Goal: Task Accomplishment & Management: Manage account settings

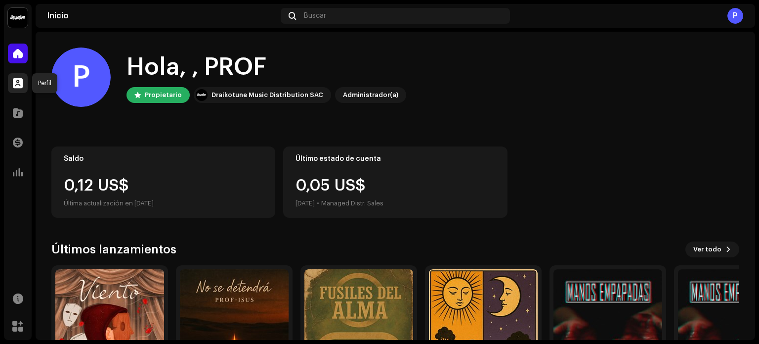
click at [19, 84] on span at bounding box center [18, 83] width 10 height 8
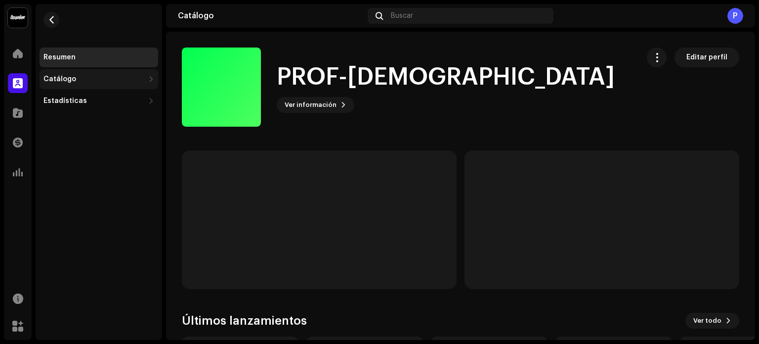
click at [61, 77] on div "Catálogo" at bounding box center [60, 79] width 33 height 8
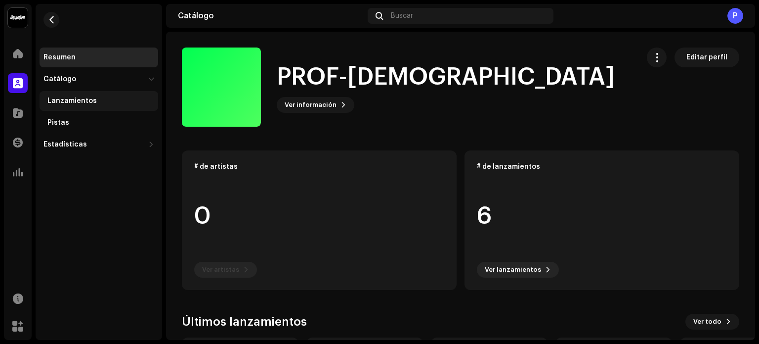
click at [91, 103] on div "Lanzamientos" at bounding box center [71, 101] width 49 height 8
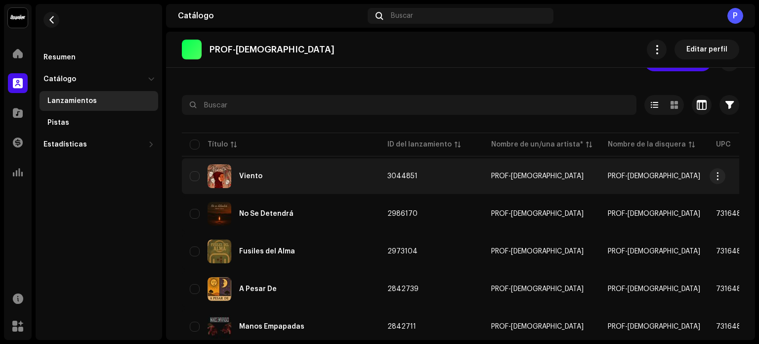
scroll to position [49, 0]
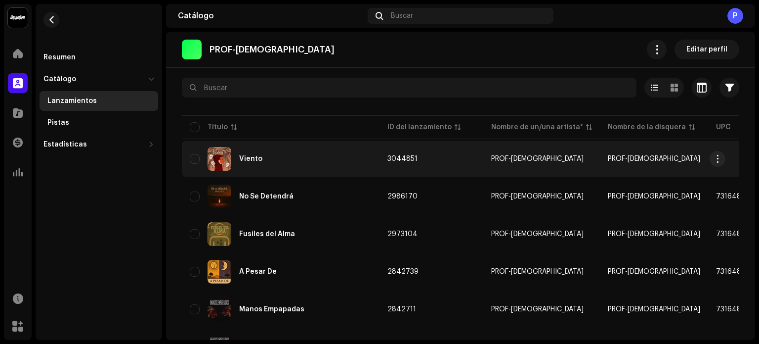
click at [309, 149] on div "Viento" at bounding box center [281, 159] width 182 height 24
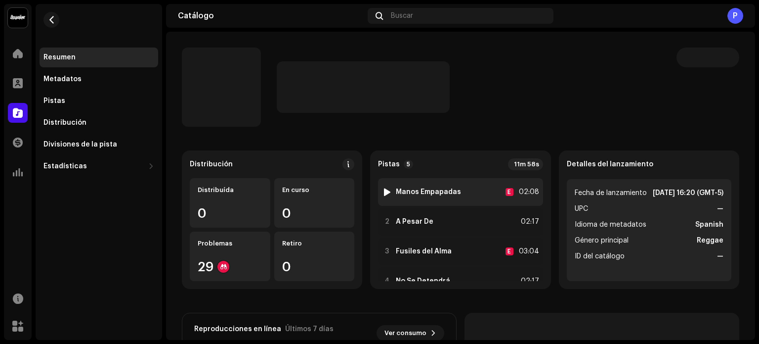
scroll to position [51, 0]
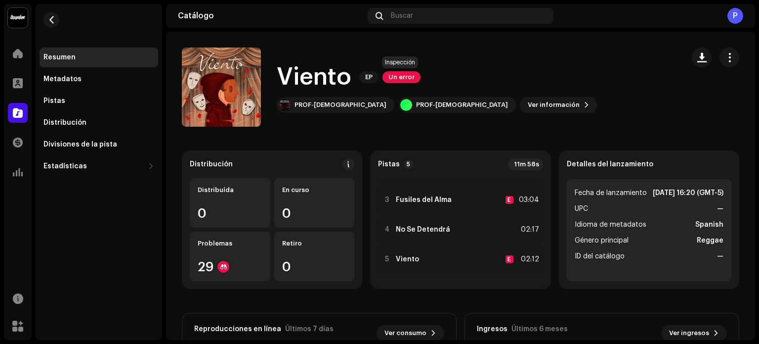
click at [401, 75] on span "Un error" at bounding box center [402, 77] width 38 height 12
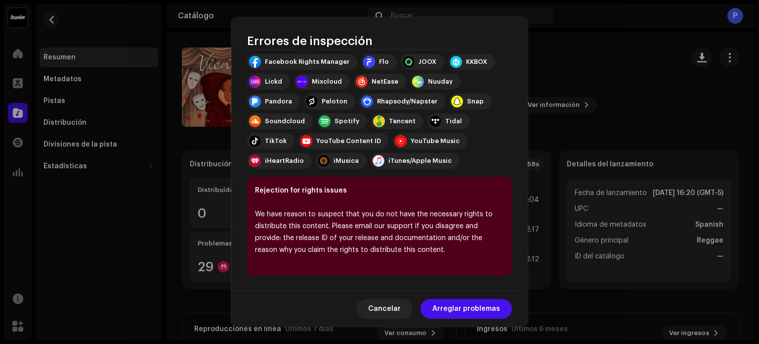
scroll to position [0, 0]
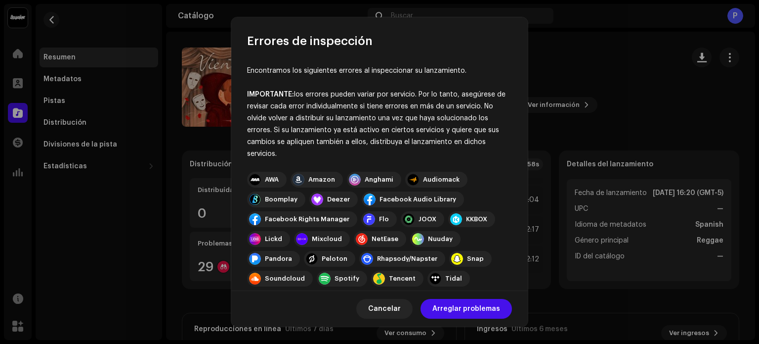
click at [272, 179] on div "AWA" at bounding box center [272, 180] width 14 height 8
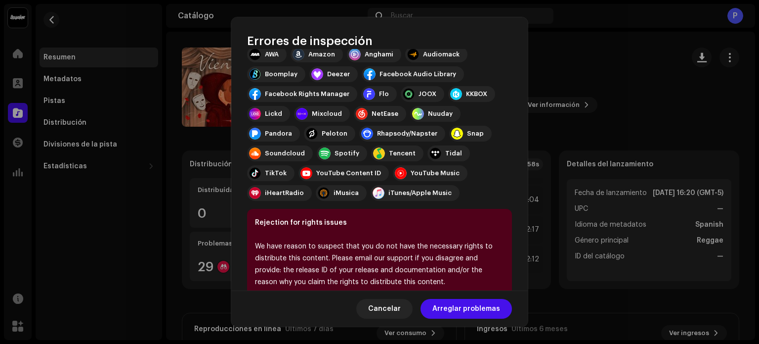
scroll to position [157, 0]
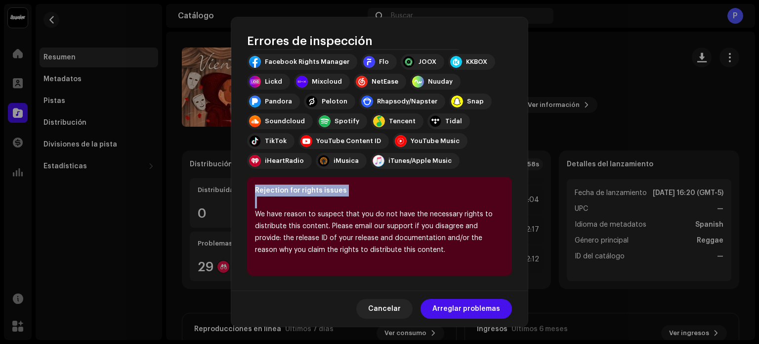
drag, startPoint x: 255, startPoint y: 188, endPoint x: 525, endPoint y: 264, distance: 279.9
click at [525, 264] on div "Encontramos los siguientes errores al inspeccionar su lanzamiento. IMPORTANTE: …" at bounding box center [379, 170] width 297 height 242
copy div "Rejection for rights issues"
click at [398, 308] on font "Cancelar" at bounding box center [384, 308] width 33 height 7
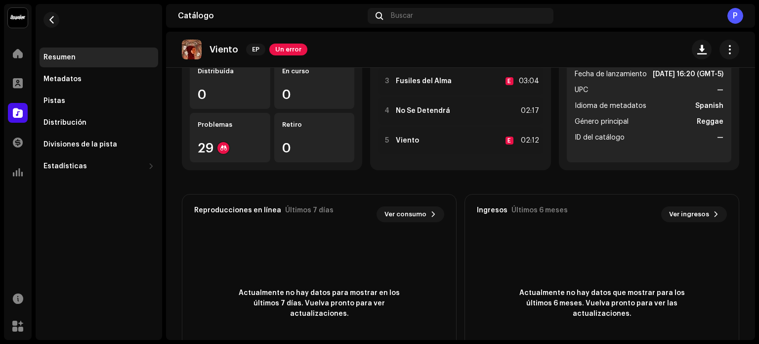
scroll to position [87, 0]
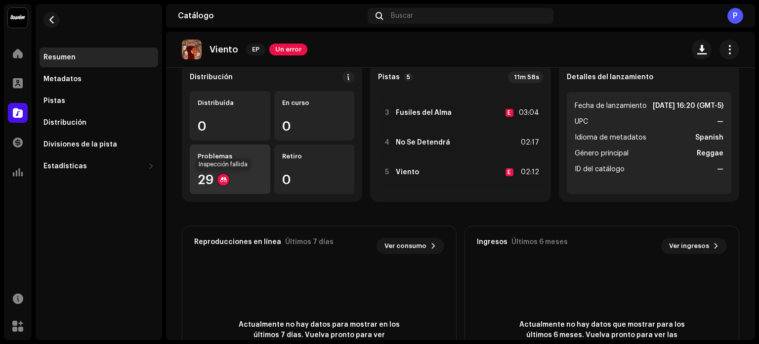
click at [222, 179] on div at bounding box center [224, 180] width 12 height 12
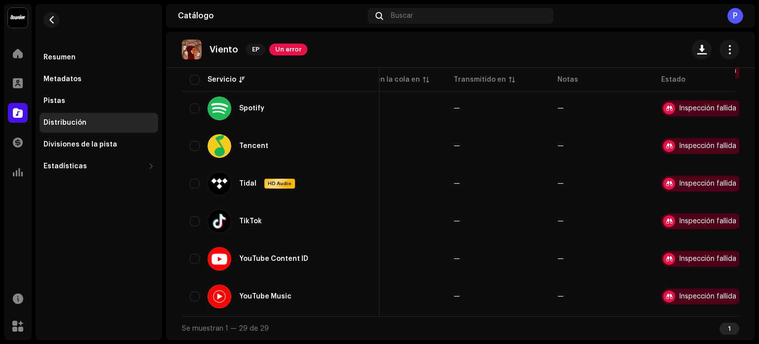
scroll to position [0, 59]
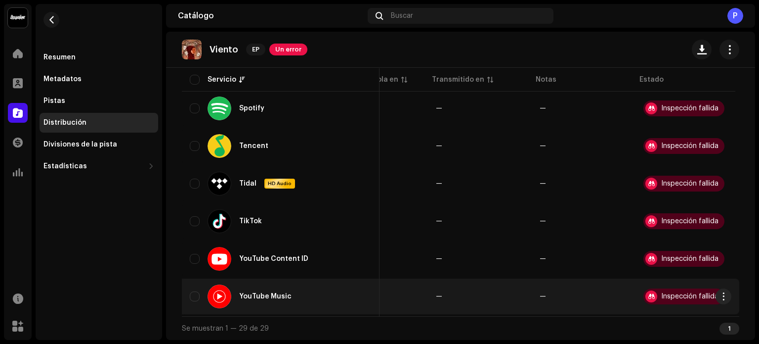
click at [673, 288] on div "Inspección fallida" at bounding box center [684, 296] width 81 height 16
click at [582, 296] on span "—" at bounding box center [584, 296] width 88 height 7
click at [702, 294] on font "Inspección fallida" at bounding box center [690, 296] width 57 height 7
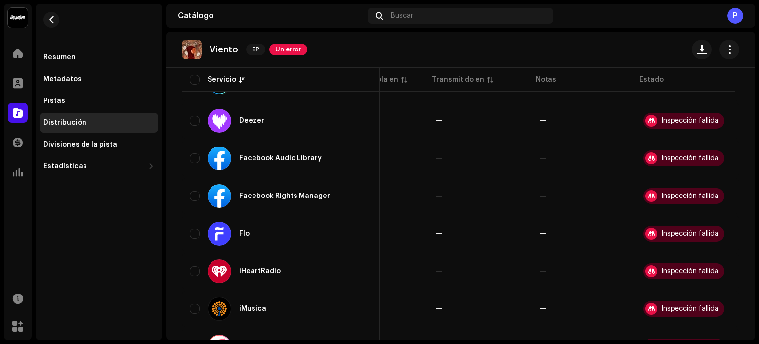
scroll to position [0, 0]
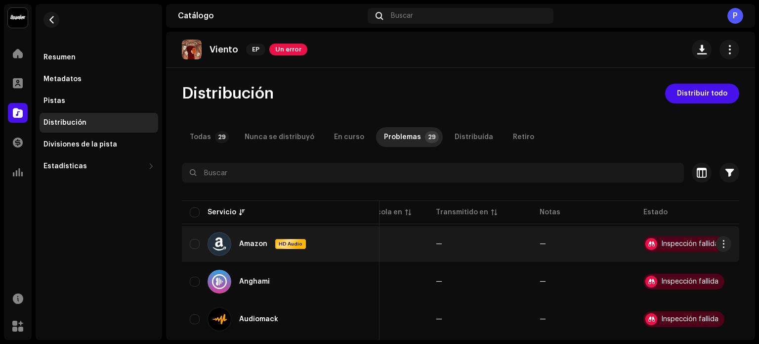
click at [685, 241] on font "Inspección fallida" at bounding box center [690, 243] width 57 height 7
click at [720, 245] on span "button" at bounding box center [723, 244] width 7 height 8
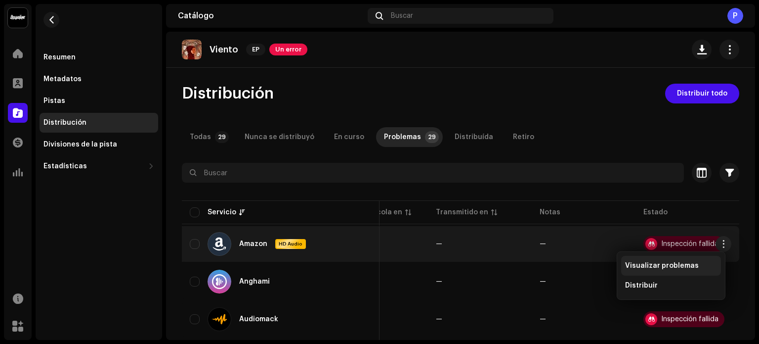
click at [676, 267] on font "Visualizar problemas" at bounding box center [662, 265] width 74 height 7
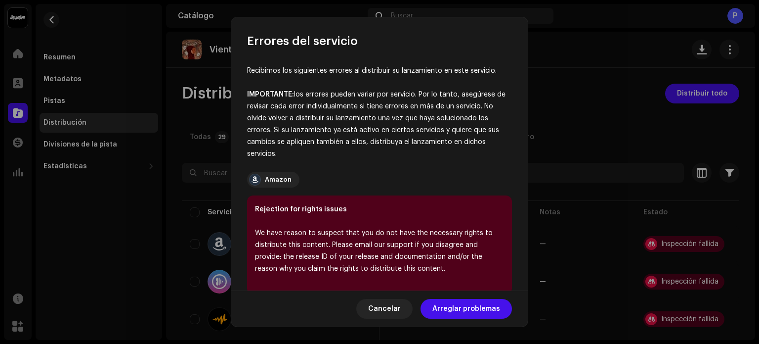
click at [270, 177] on font "Amazon" at bounding box center [278, 179] width 27 height 6
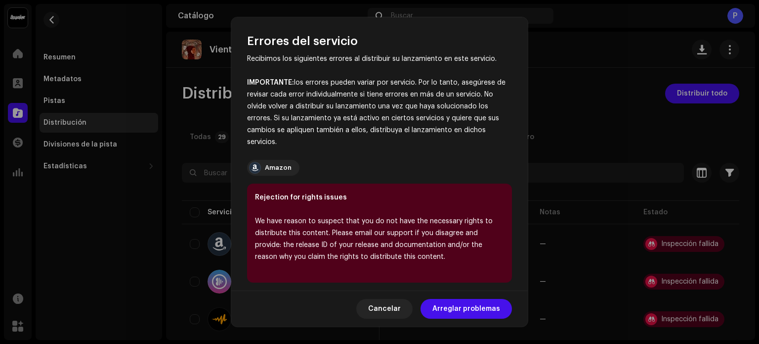
scroll to position [19, 0]
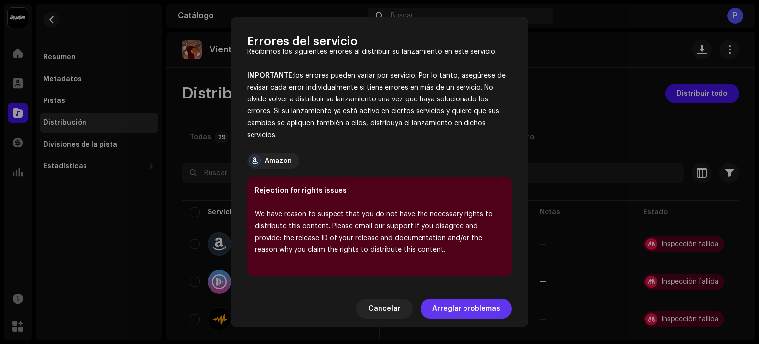
click at [487, 311] on font "Arreglar problemas" at bounding box center [467, 308] width 68 height 7
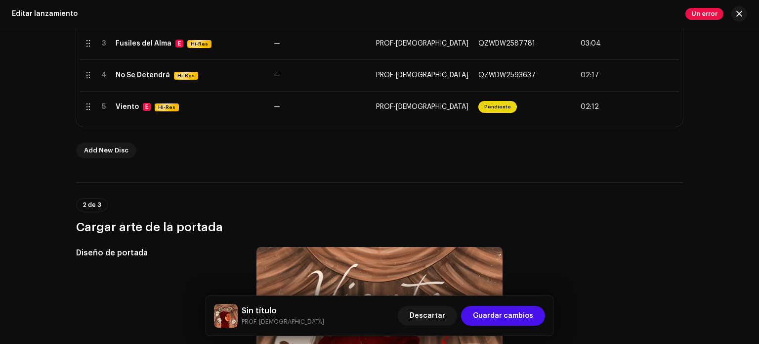
scroll to position [247, 0]
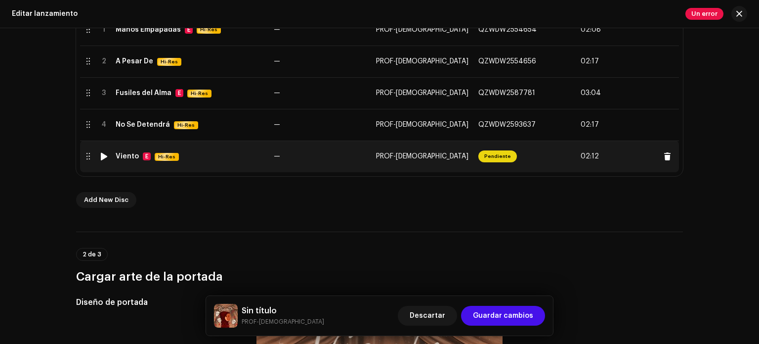
click at [491, 157] on font "Pendiente" at bounding box center [498, 156] width 27 height 5
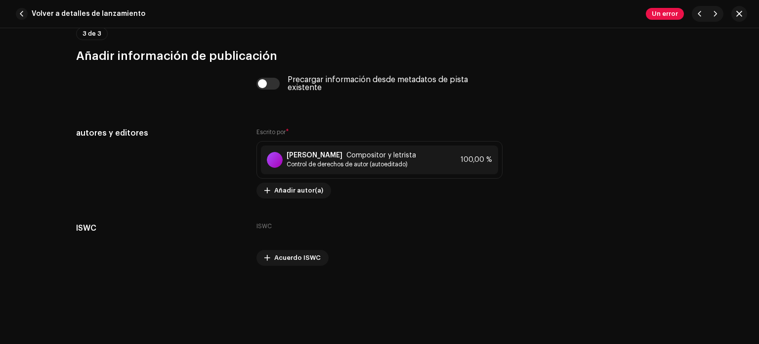
scroll to position [1956, 0]
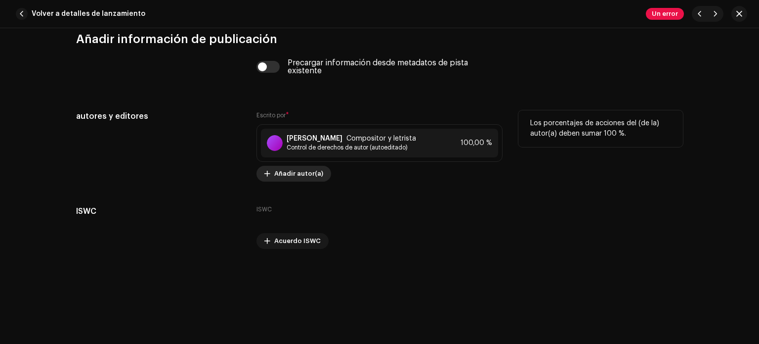
click at [279, 176] on font "Añadir autor(a)" at bounding box center [298, 173] width 49 height 6
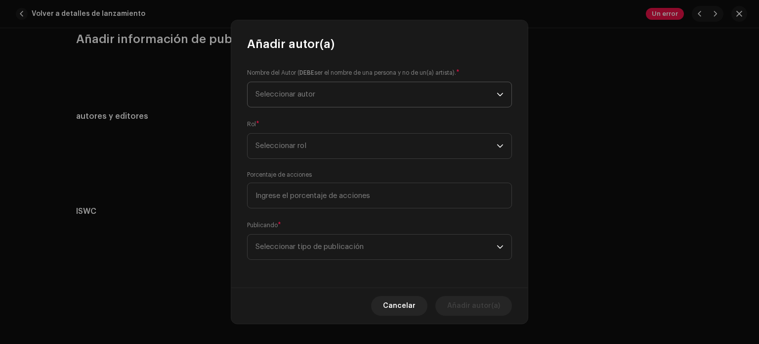
click at [478, 90] on span "Seleccionar autor" at bounding box center [376, 94] width 241 height 25
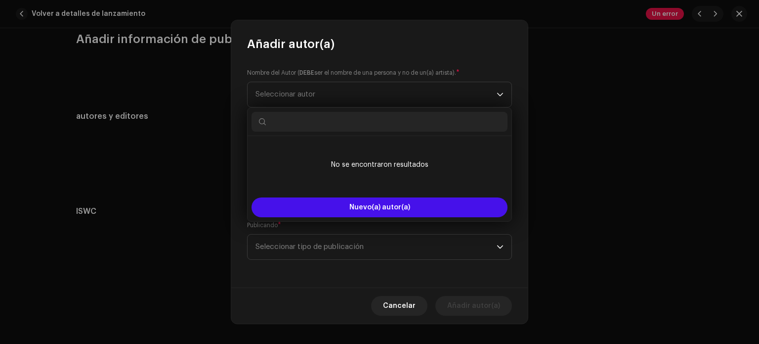
click at [468, 65] on div "Nombre del Autor ( DEBE ser el nombre de una persona y no de un(a) artista). * …" at bounding box center [379, 169] width 297 height 235
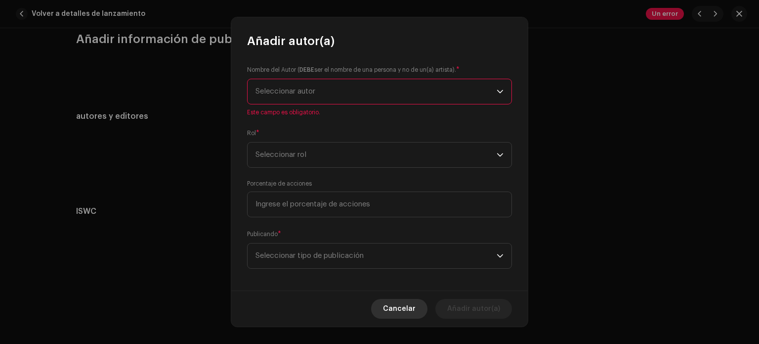
click at [409, 309] on span "Cancelar" at bounding box center [399, 309] width 33 height 20
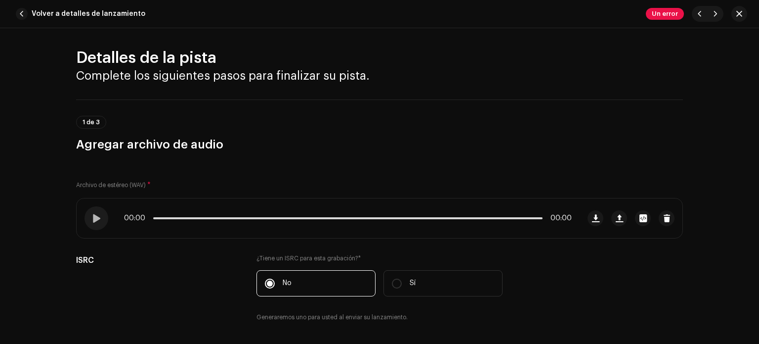
scroll to position [0, 0]
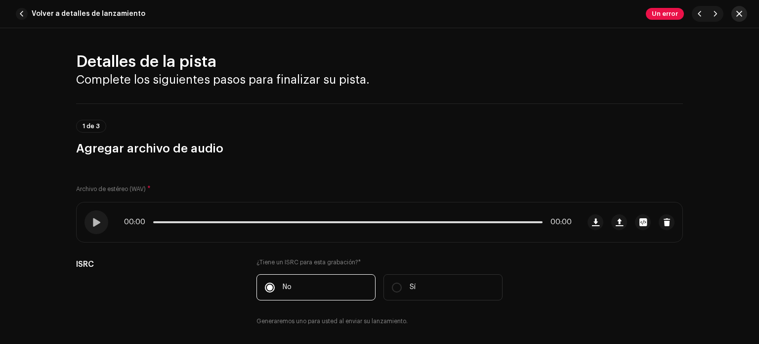
click at [738, 12] on span "button" at bounding box center [740, 14] width 6 height 8
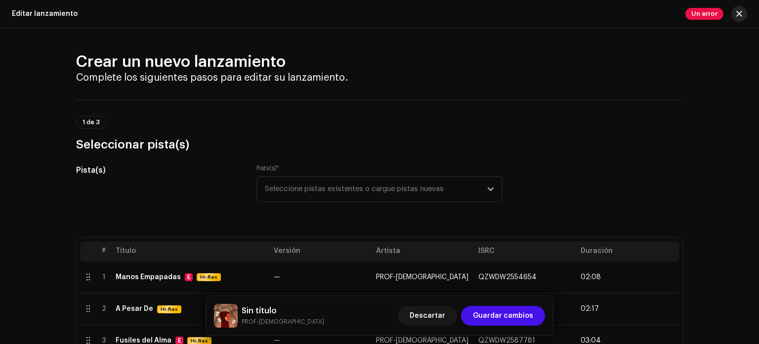
click at [738, 14] on span "button" at bounding box center [740, 14] width 6 height 8
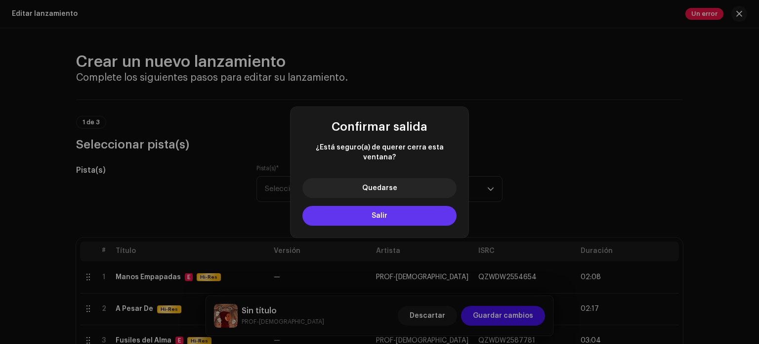
click at [415, 208] on button "Salir" at bounding box center [380, 216] width 154 height 20
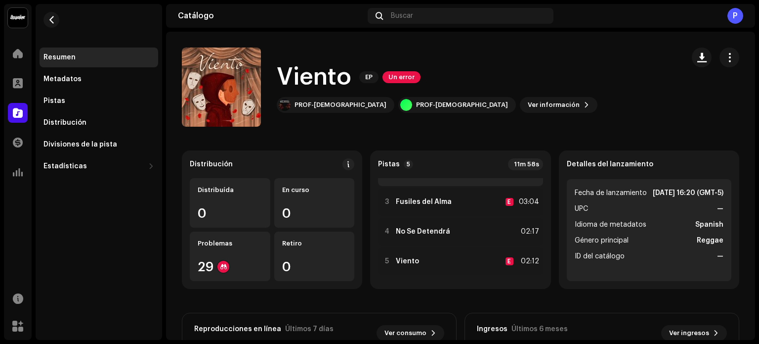
scroll to position [51, 0]
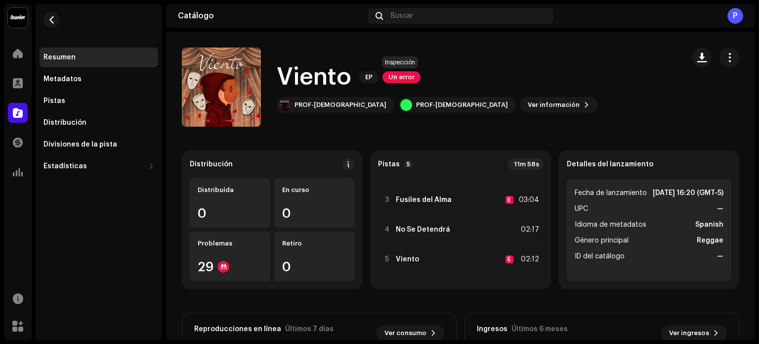
click at [411, 79] on span "Un error" at bounding box center [402, 77] width 38 height 12
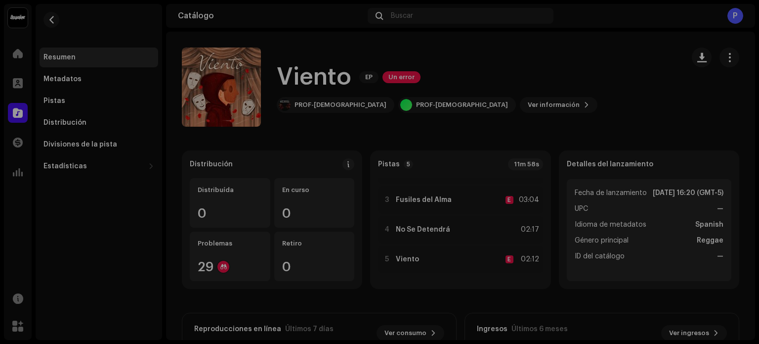
click at [608, 73] on div "Errores de inspección Encontramos los siguientes errores al inspeccionar su lan…" at bounding box center [379, 172] width 759 height 344
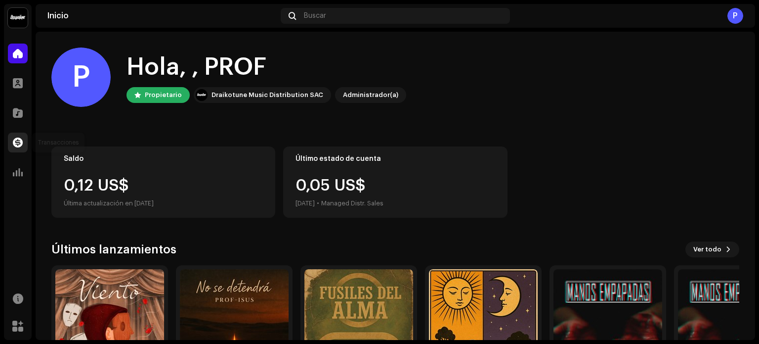
click at [19, 134] on div at bounding box center [18, 143] width 20 height 20
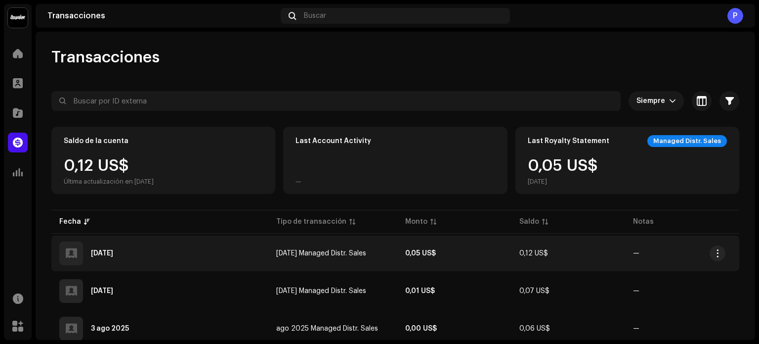
scroll to position [49, 0]
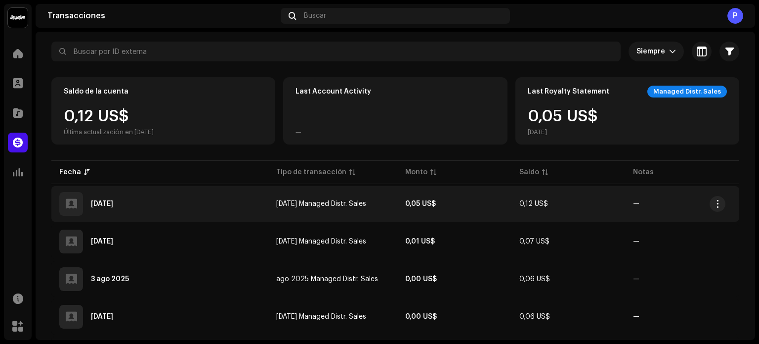
click at [535, 205] on span "0,12 US$" at bounding box center [534, 203] width 29 height 7
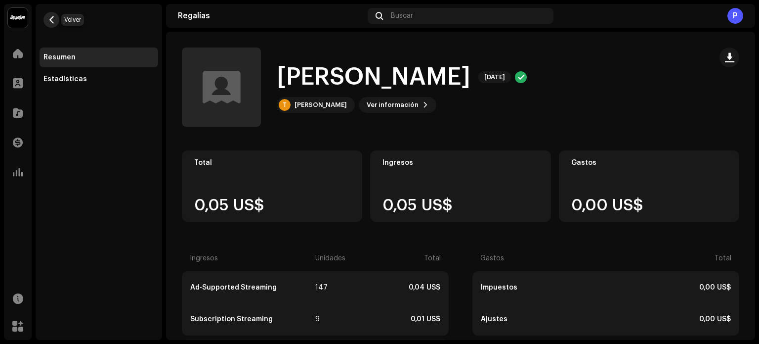
click at [49, 18] on span "button" at bounding box center [51, 20] width 7 height 8
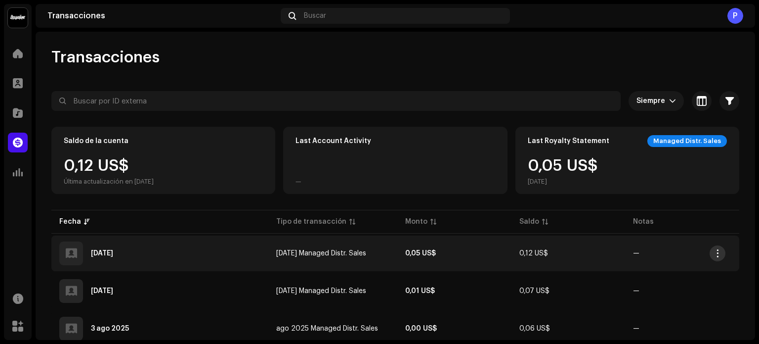
click at [717, 251] on span "button" at bounding box center [717, 253] width 7 height 8
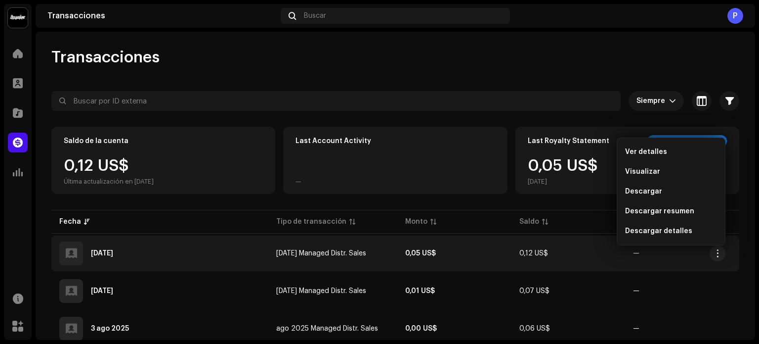
click at [718, 84] on div "Transacciones Siempre Seleccionado 0 Seleccionar todo Opciones Filtros Tipos Es…" at bounding box center [396, 340] width 720 height 587
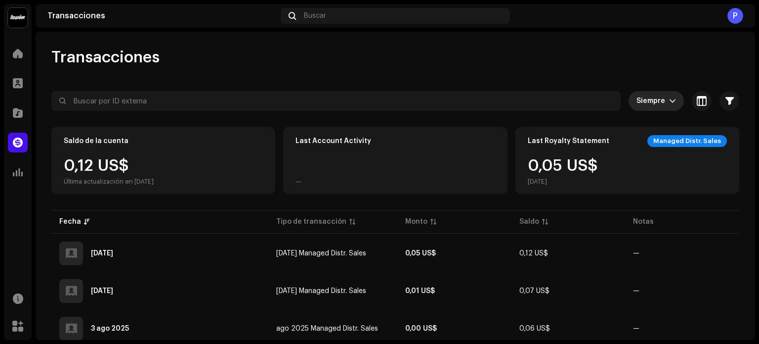
click at [669, 103] on icon "dropdown trigger" at bounding box center [672, 100] width 7 height 7
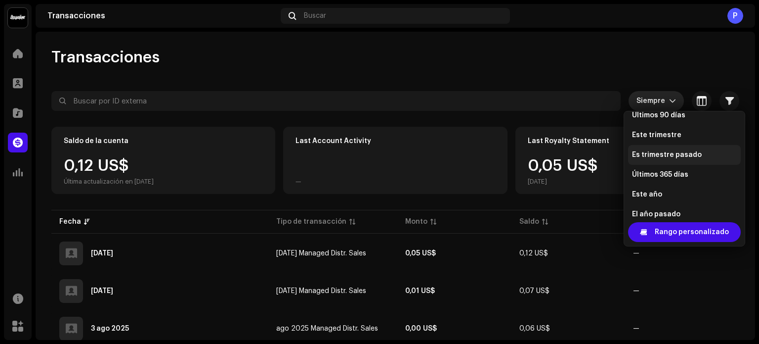
scroll to position [178, 0]
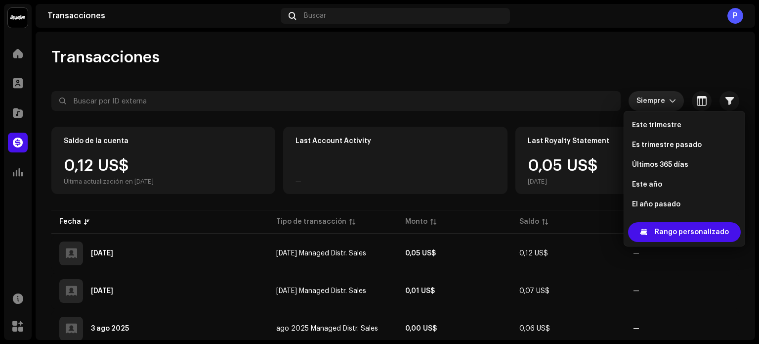
click at [663, 51] on div "Transacciones" at bounding box center [395, 57] width 688 height 20
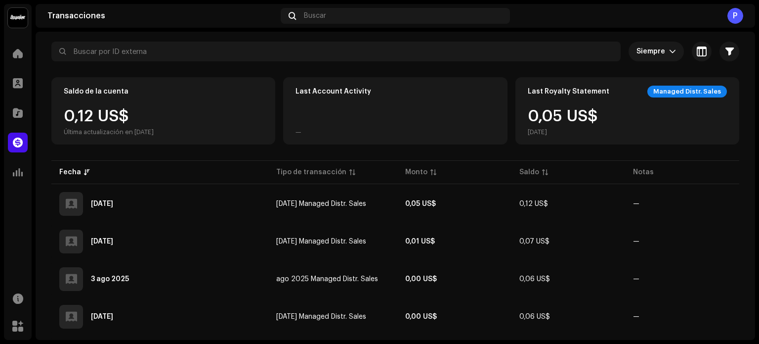
scroll to position [0, 0]
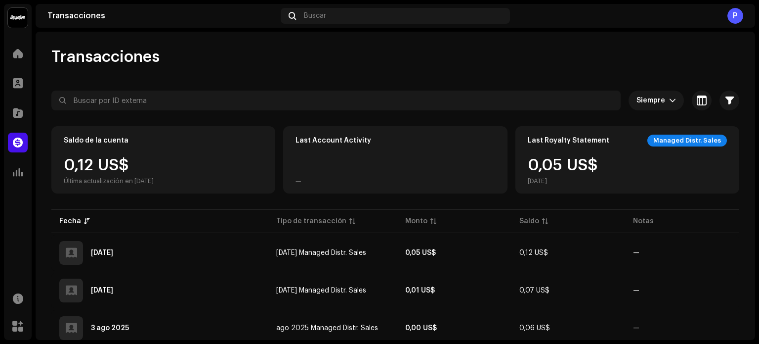
click at [686, 138] on div "Managed Distr. Sales" at bounding box center [688, 140] width 80 height 12
click at [679, 142] on div "Managed Distr. Sales" at bounding box center [688, 140] width 80 height 12
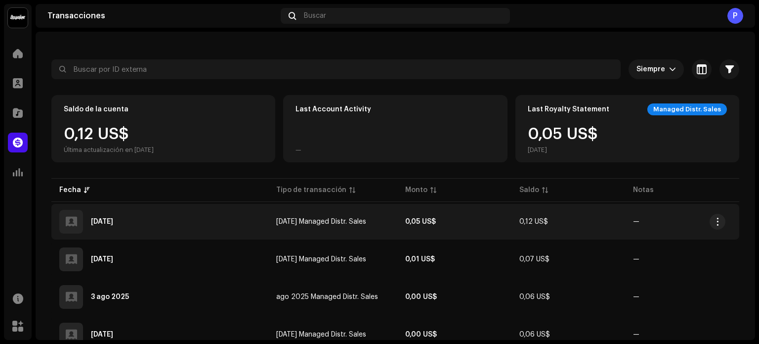
scroll to position [0, 0]
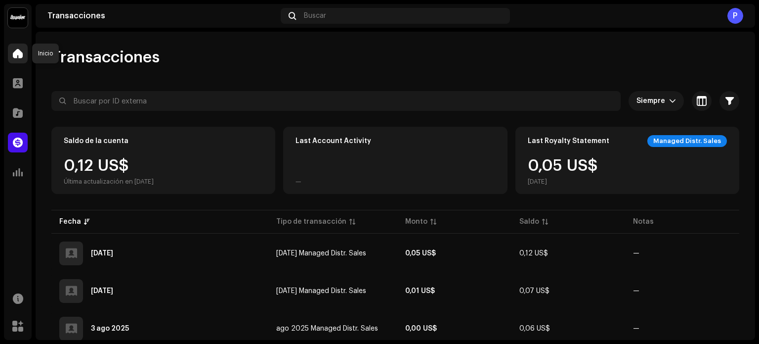
click at [20, 51] on span at bounding box center [18, 53] width 10 height 8
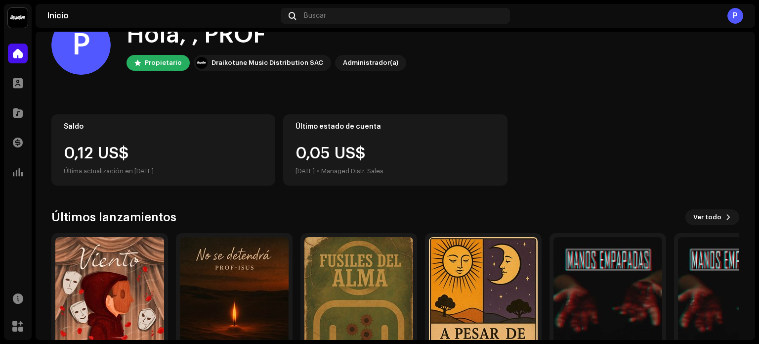
scroll to position [49, 0]
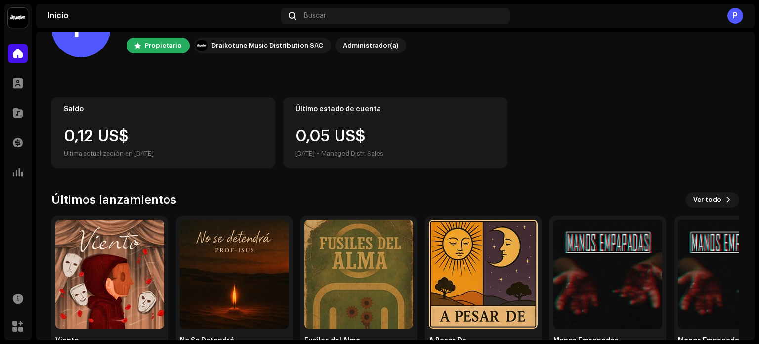
click at [355, 134] on div "0,05 US$ [DATE] • Managed Distr. Sales" at bounding box center [340, 144] width 88 height 32
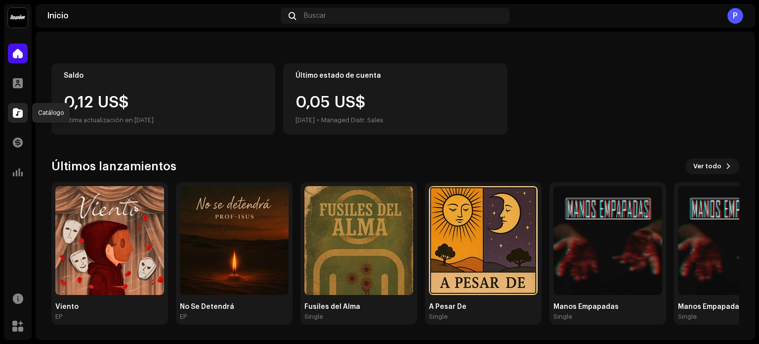
click at [20, 109] on span at bounding box center [18, 113] width 10 height 8
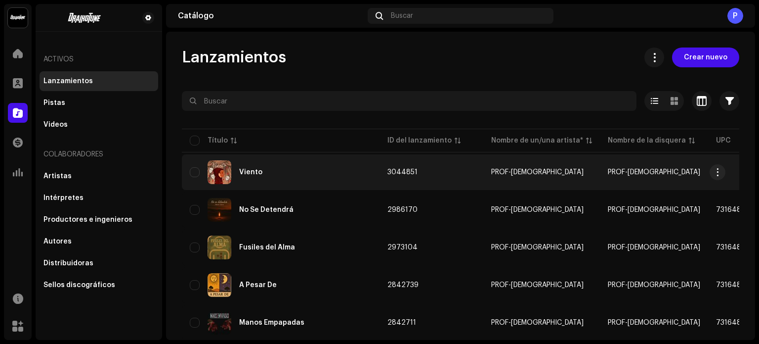
click at [338, 169] on div "Viento" at bounding box center [281, 172] width 182 height 24
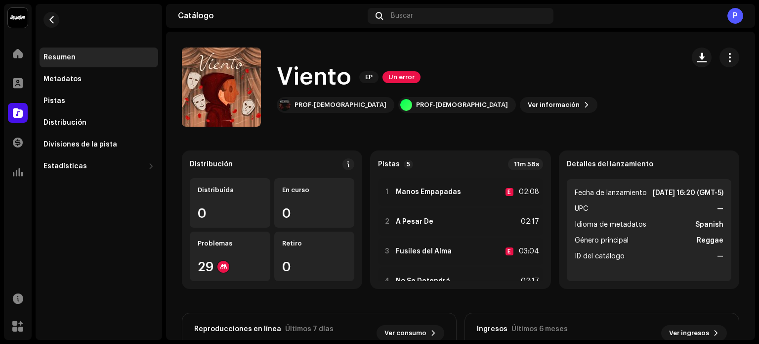
click at [742, 15] on div "P" at bounding box center [736, 16] width 16 height 16
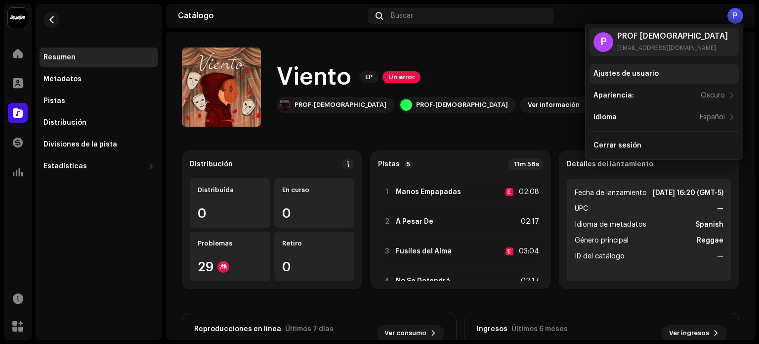
click at [637, 78] on div "Ajustes de usuario" at bounding box center [664, 74] width 149 height 20
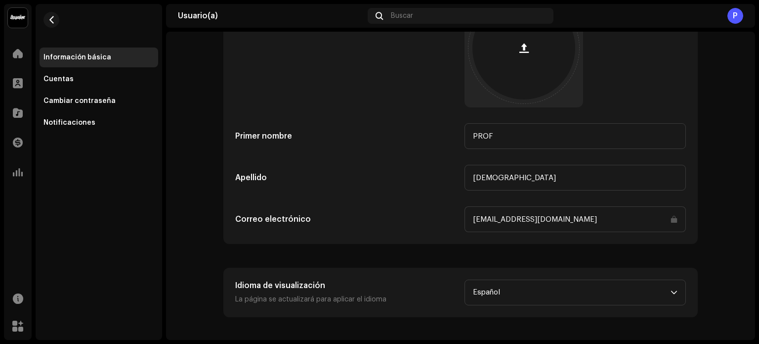
scroll to position [115, 0]
click at [73, 77] on div "Cuentas" at bounding box center [99, 79] width 111 height 8
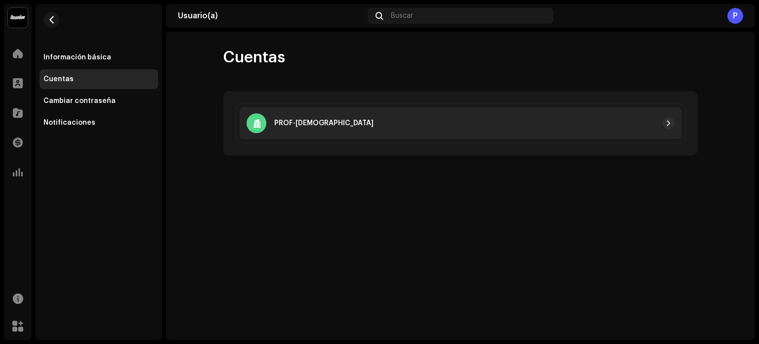
click at [498, 118] on div at bounding box center [524, 123] width 301 height 12
click at [667, 123] on span "button" at bounding box center [669, 123] width 6 height 8
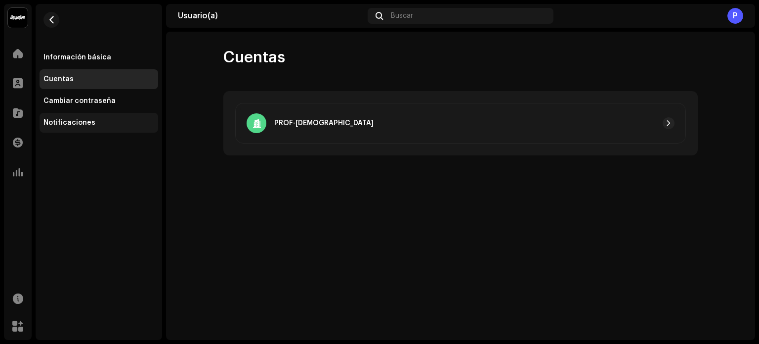
click at [92, 121] on div "Notificaciones" at bounding box center [99, 123] width 111 height 8
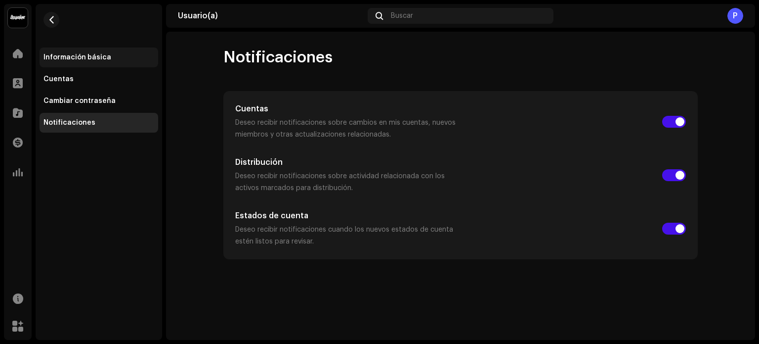
click at [104, 55] on div "Información básica" at bounding box center [78, 57] width 68 height 8
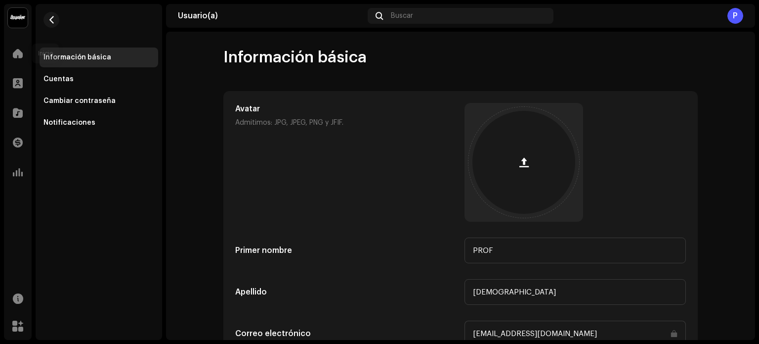
click at [7, 49] on div "Inicio" at bounding box center [18, 54] width 28 height 28
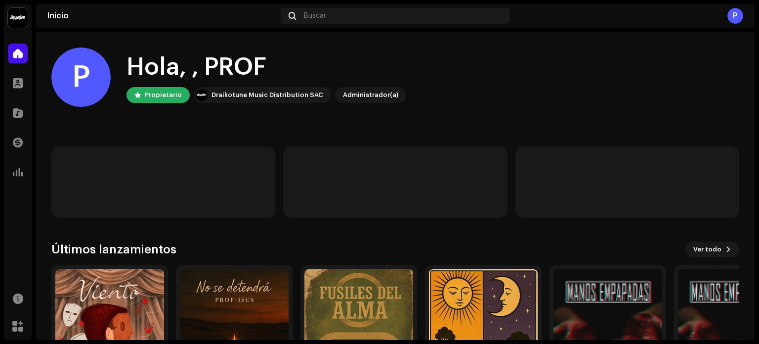
click at [20, 15] on img at bounding box center [18, 18] width 20 height 20
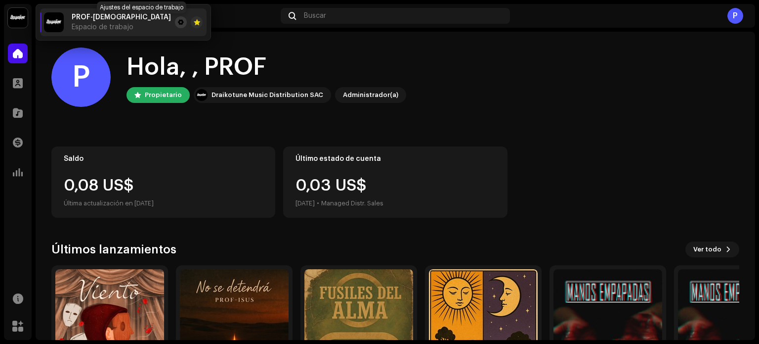
click at [178, 22] on span at bounding box center [181, 22] width 6 height 8
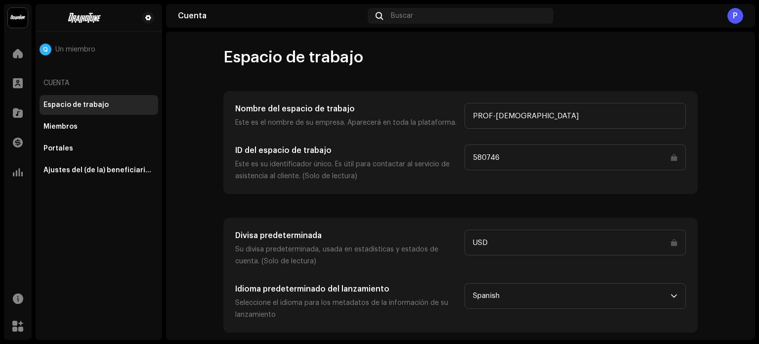
click at [674, 157] on input "580746" at bounding box center [576, 157] width 222 height 26
click at [476, 158] on input "580746" at bounding box center [576, 157] width 222 height 26
drag, startPoint x: 475, startPoint y: 158, endPoint x: 495, endPoint y: 158, distance: 20.3
click at [495, 158] on input "580746" at bounding box center [576, 157] width 222 height 26
drag, startPoint x: 474, startPoint y: 157, endPoint x: 504, endPoint y: 157, distance: 30.7
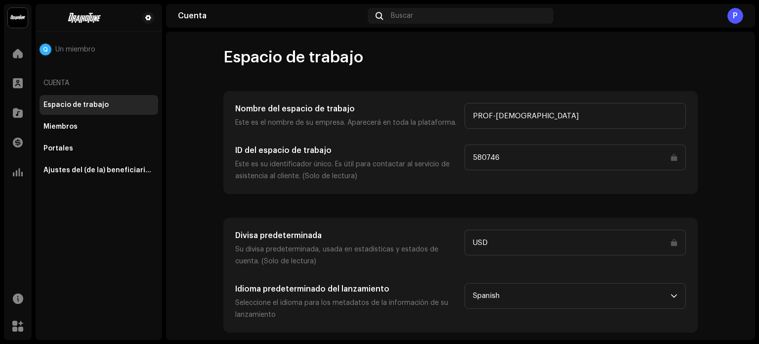
click at [504, 157] on input "580746" at bounding box center [576, 157] width 222 height 26
click at [16, 81] on span at bounding box center [18, 83] width 10 height 8
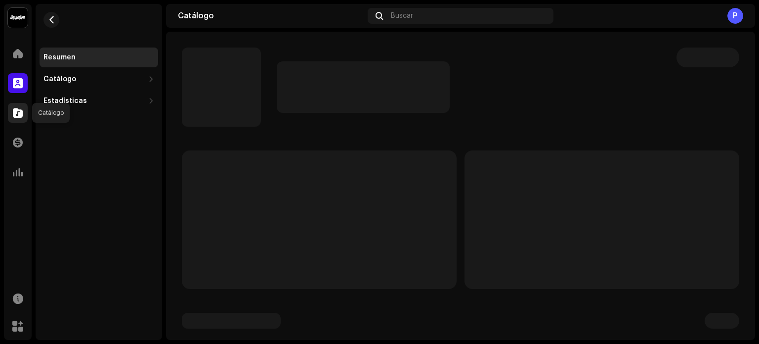
click at [19, 111] on span at bounding box center [18, 113] width 10 height 8
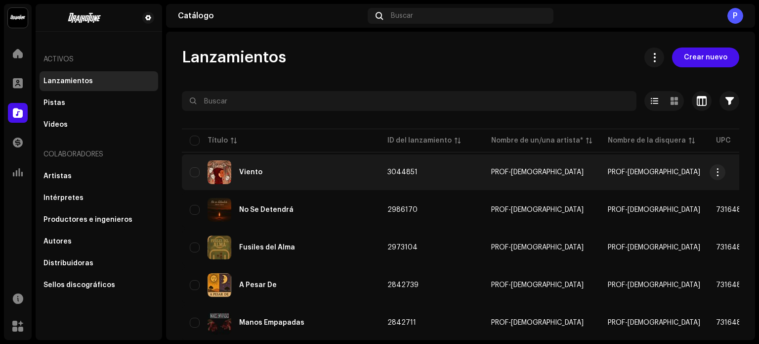
click at [396, 172] on span "3044851" at bounding box center [403, 172] width 30 height 7
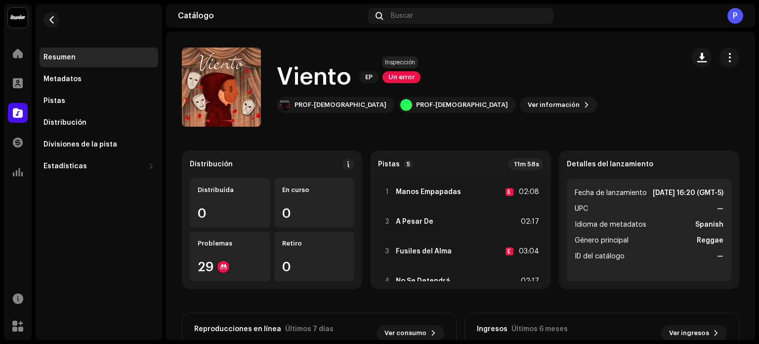
click at [405, 75] on span "Un error" at bounding box center [402, 77] width 38 height 12
click at [552, 72] on div "Errores de inspección Encontramos los siguientes errores al inspeccionar su lan…" at bounding box center [379, 172] width 759 height 344
click at [528, 99] on span "Ver información" at bounding box center [554, 105] width 52 height 20
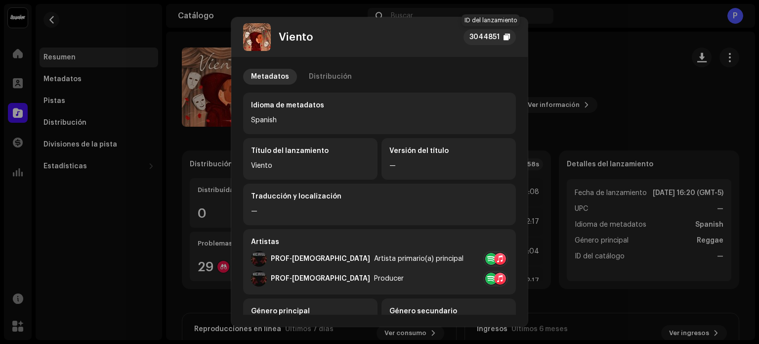
click at [509, 35] on div at bounding box center [507, 37] width 6 height 8
